Goal: Information Seeking & Learning: Learn about a topic

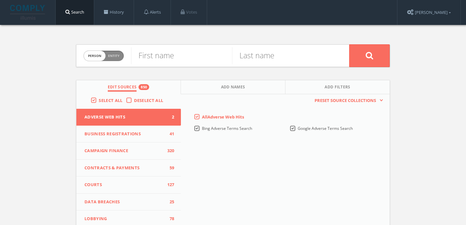
click at [112, 57] on span "Entity" at bounding box center [113, 55] width 11 height 5
checkbox input "true"
click at [168, 57] on input "text" at bounding box center [240, 55] width 218 height 17
paste input "Izinga Assist UK"
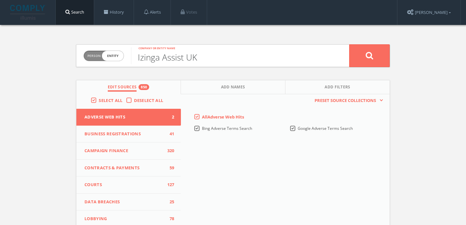
type input "Izinga Assist UK"
click at [349, 44] on button at bounding box center [369, 55] width 40 height 23
click at [112, 58] on span "Entity" at bounding box center [113, 55] width 11 height 5
checkbox input "true"
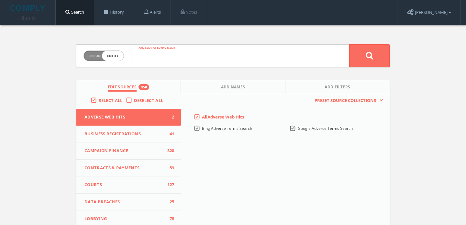
click at [182, 57] on input "text" at bounding box center [240, 55] width 218 height 17
type input "Mothers 2 Mothers"
click at [349, 44] on button at bounding box center [369, 55] width 40 height 23
click at [155, 56] on input "text" at bounding box center [181, 55] width 101 height 17
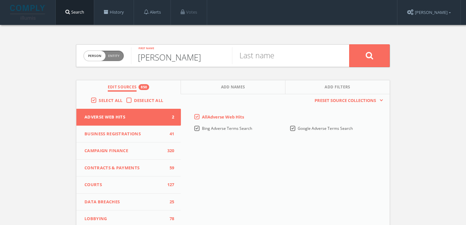
type input "[PERSON_NAME]"
click at [349, 44] on button at bounding box center [369, 55] width 40 height 23
click at [116, 59] on span "Person Entity" at bounding box center [104, 56] width 40 height 10
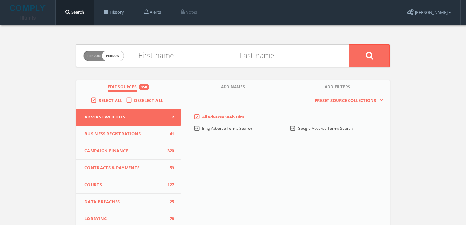
checkbox input "true"
click at [166, 52] on input "text" at bounding box center [240, 55] width 218 height 17
type input "Wamo"
click at [349, 44] on button at bounding box center [369, 55] width 40 height 23
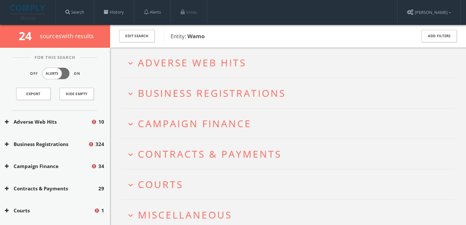
click at [378, 27] on div "Edit Search Entity: Wamo Add Filters" at bounding box center [288, 36] width 356 height 23
click at [234, 27] on div "Edit Search Entity: Wamo Add Filters" at bounding box center [288, 36] width 356 height 23
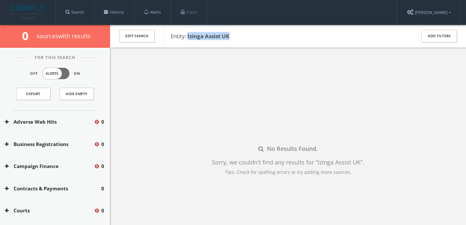
click at [188, 37] on span "Entity: Izinga Assist UK" at bounding box center [288, 36] width 237 height 8
copy b "Izinga Assist UK"
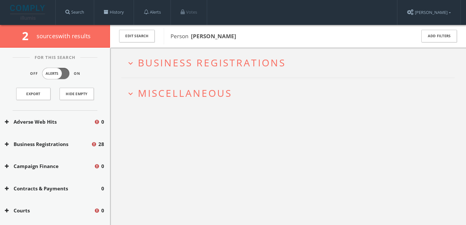
click at [235, 68] on span "Business Registrations" at bounding box center [212, 62] width 148 height 13
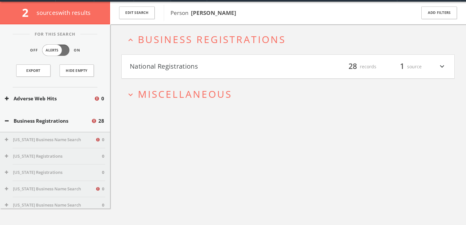
click at [191, 98] on span "Miscellaneous" at bounding box center [185, 93] width 94 height 13
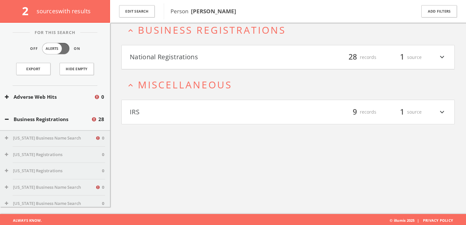
scroll to position [38, 0]
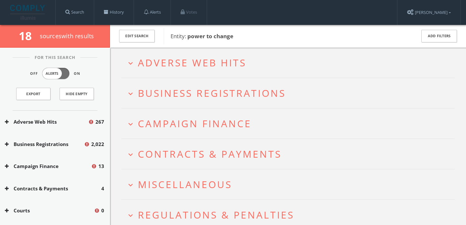
click at [159, 65] on span "Adverse Web Hits" at bounding box center [192, 62] width 108 height 13
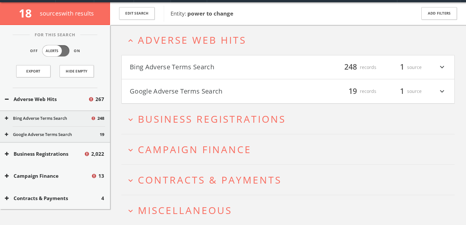
click at [159, 65] on button "Bing Adverse Terms Search" at bounding box center [209, 67] width 158 height 11
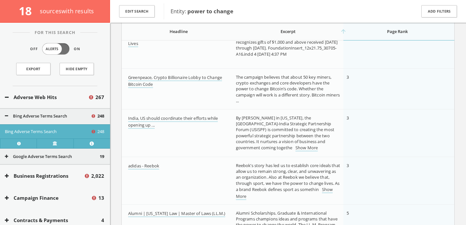
scroll to position [524, 0]
click at [295, 146] on link "Show More" at bounding box center [306, 147] width 22 height 7
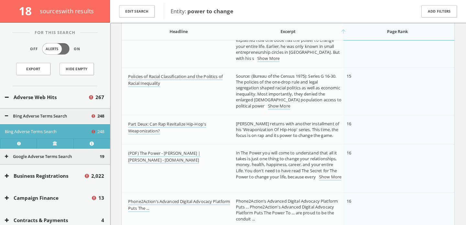
scroll to position [1928, 0]
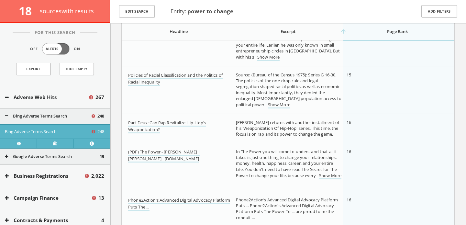
click at [265, 109] on td "Source: (Bureau of the Census 1975): Series G 16-30. The policies of the one-dr…" at bounding box center [287, 90] width 111 height 48
click at [268, 105] on link "Show More" at bounding box center [279, 105] width 22 height 7
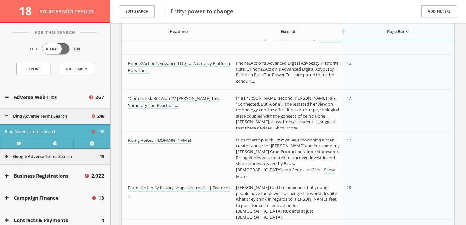
scroll to position [2076, 0]
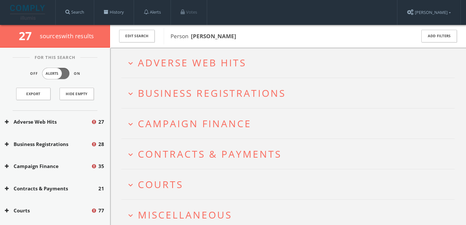
click at [176, 62] on span "Adverse Web Hits" at bounding box center [192, 62] width 108 height 13
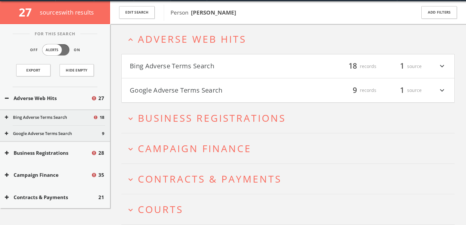
click at [176, 62] on button "Bing Adverse Terms Search" at bounding box center [209, 66] width 158 height 11
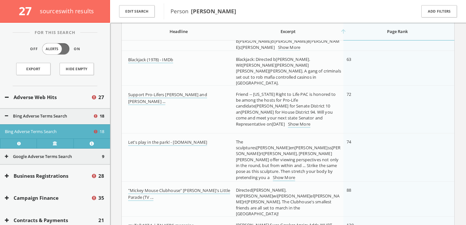
scroll to position [468, 0]
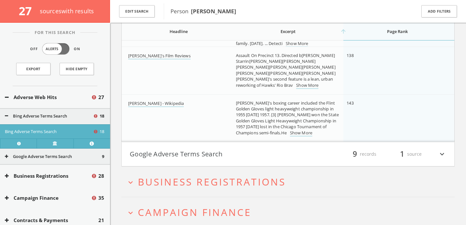
click at [159, 155] on button "Google Adverse Terms Search" at bounding box center [209, 153] width 158 height 11
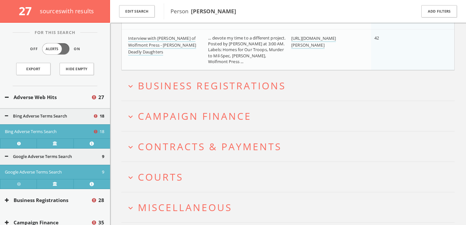
scroll to position [1289, 0]
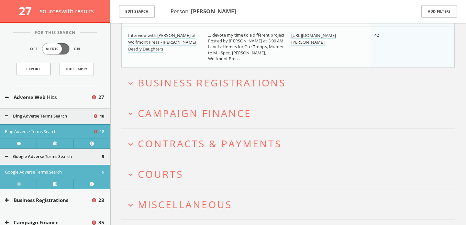
click at [169, 110] on span "Campaign Finance" at bounding box center [194, 112] width 113 height 13
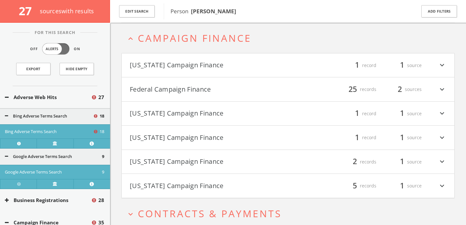
click at [167, 93] on button "Federal Campaign Finance" at bounding box center [209, 89] width 158 height 11
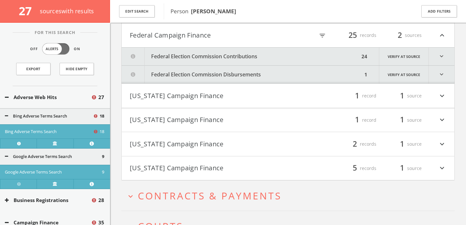
scroll to position [1419, 0]
click at [321, 37] on icon "filter_list" at bounding box center [322, 35] width 7 height 7
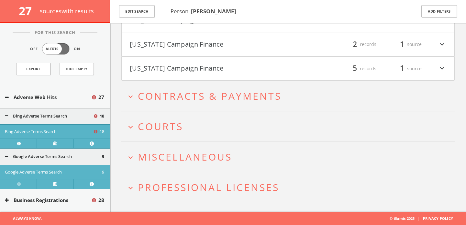
type input "duke"
click at [180, 119] on h2 "expand_more Courts" at bounding box center [287, 126] width 333 height 30
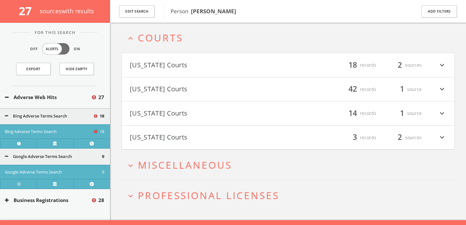
click at [157, 167] on span "Miscellaneous" at bounding box center [185, 164] width 94 height 13
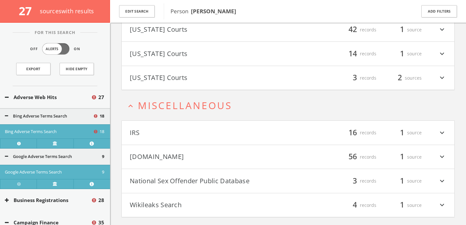
scroll to position [1711, 0]
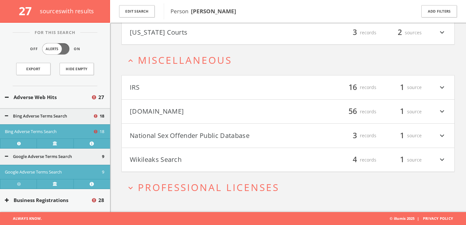
click at [184, 126] on h4 "National Sex Offender Public Database filter_list 3 records 1 source expand_more" at bounding box center [288, 136] width 332 height 24
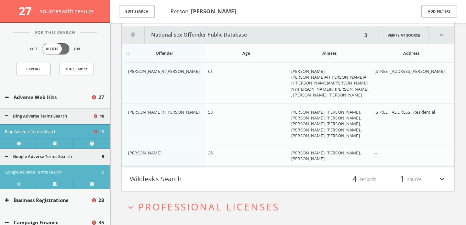
scroll to position [1836, 0]
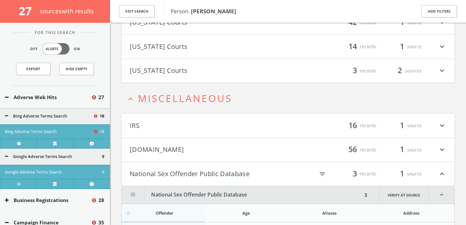
click at [184, 152] on button "Mugshots.com" at bounding box center [209, 149] width 158 height 11
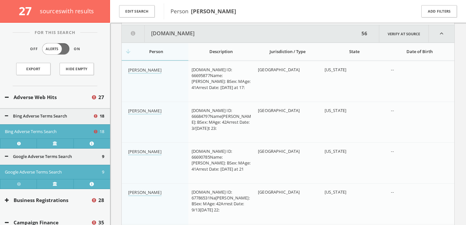
scroll to position [1812, 0]
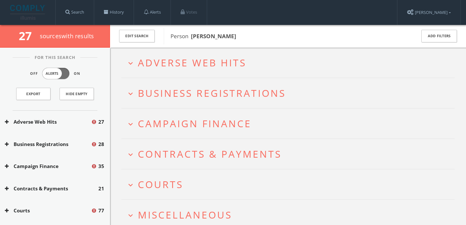
scroll to position [61, 0]
